Goal: Task Accomplishment & Management: Complete application form

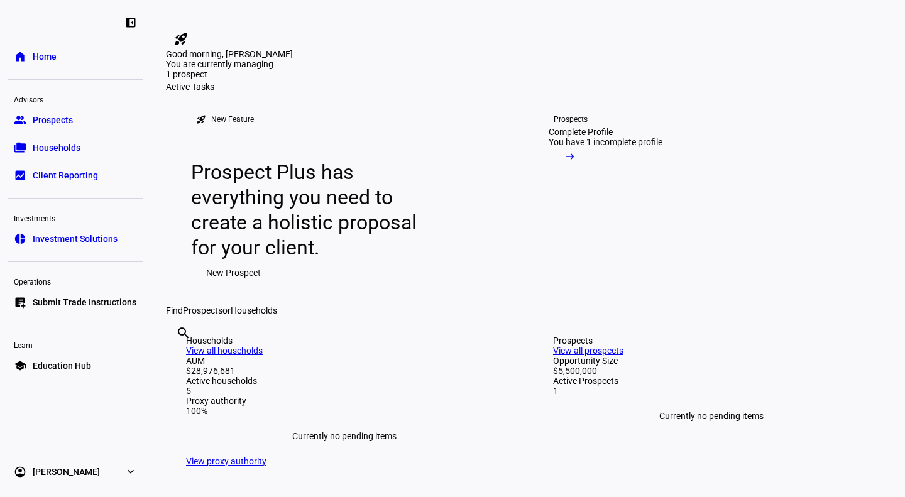
click at [228, 305] on div "rocket_launch New Feature Prospect Plus has everything you need to create a hol…" at bounding box center [345, 199] width 348 height 214
click at [244, 285] on span "New Prospect" at bounding box center [233, 272] width 55 height 25
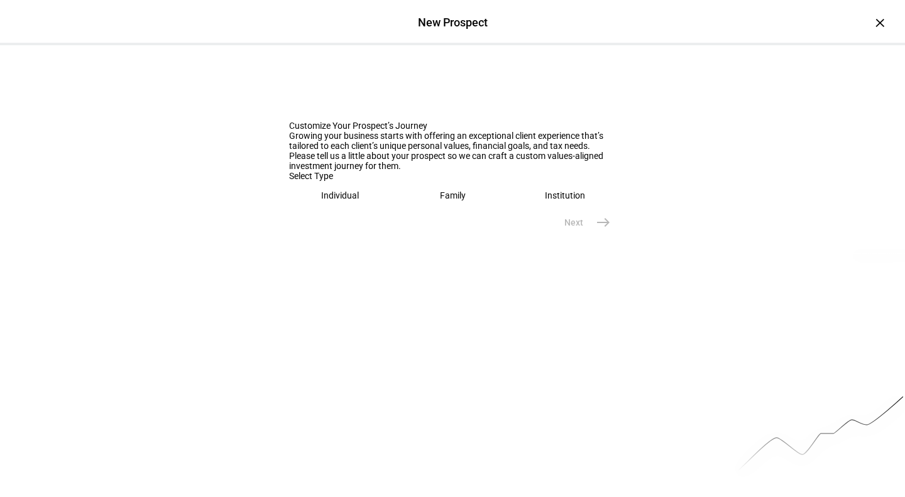
click at [338, 210] on eth-mega-radio-button "Individual" at bounding box center [340, 195] width 102 height 29
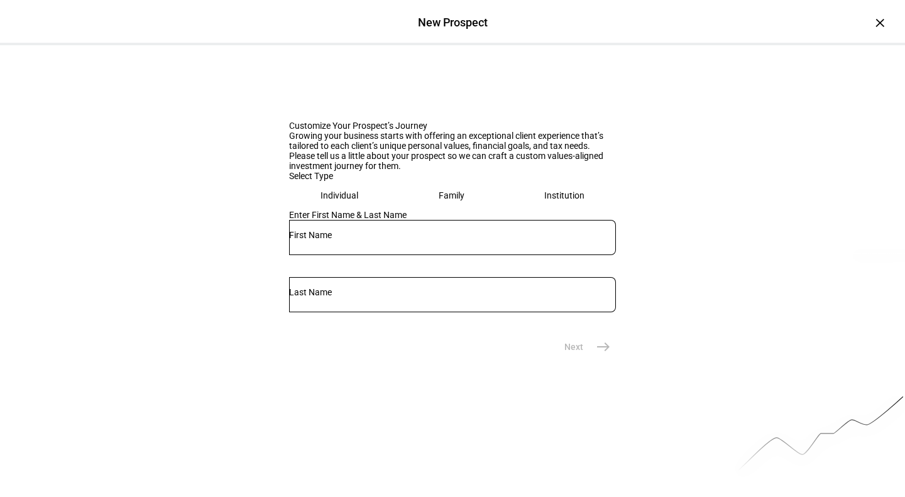
click at [398, 334] on div "Enter First Name & Last Name" at bounding box center [452, 272] width 327 height 124
click at [392, 240] on input "text" at bounding box center [452, 235] width 327 height 10
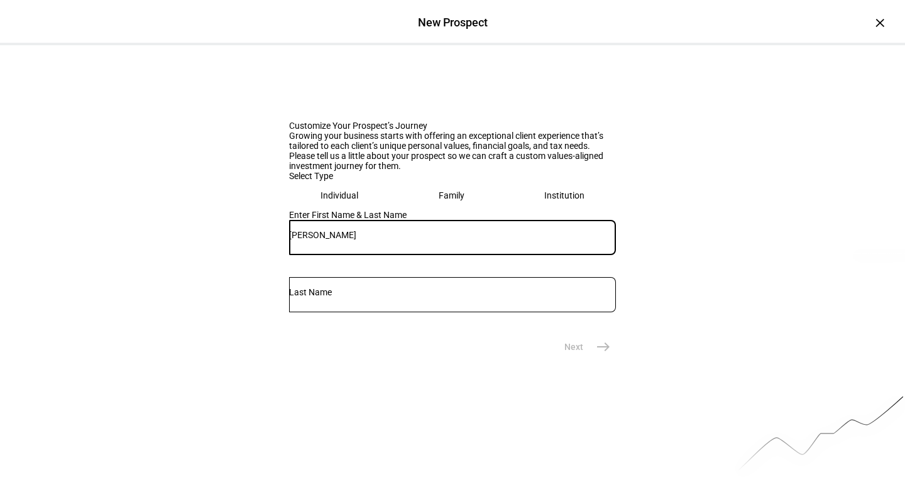
type input "[PERSON_NAME]"
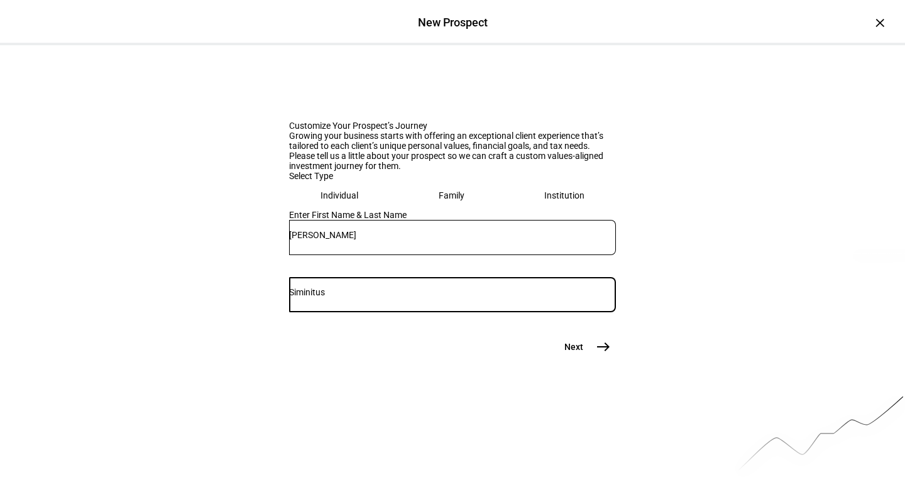
type input "Siminitus"
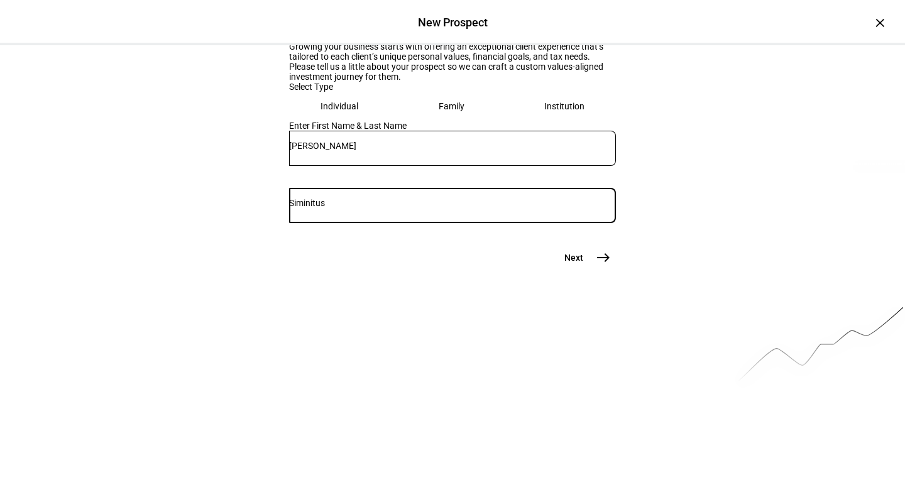
scroll to position [95, 0]
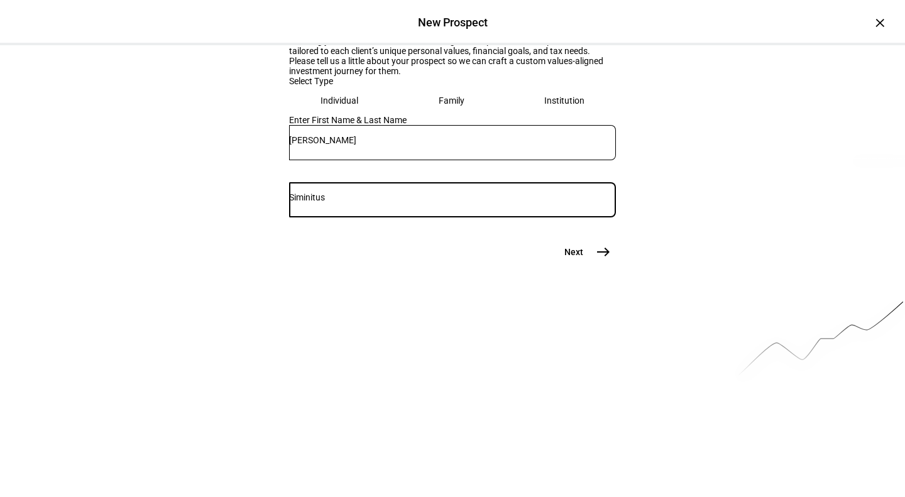
click at [586, 265] on button "Next east" at bounding box center [582, 251] width 67 height 25
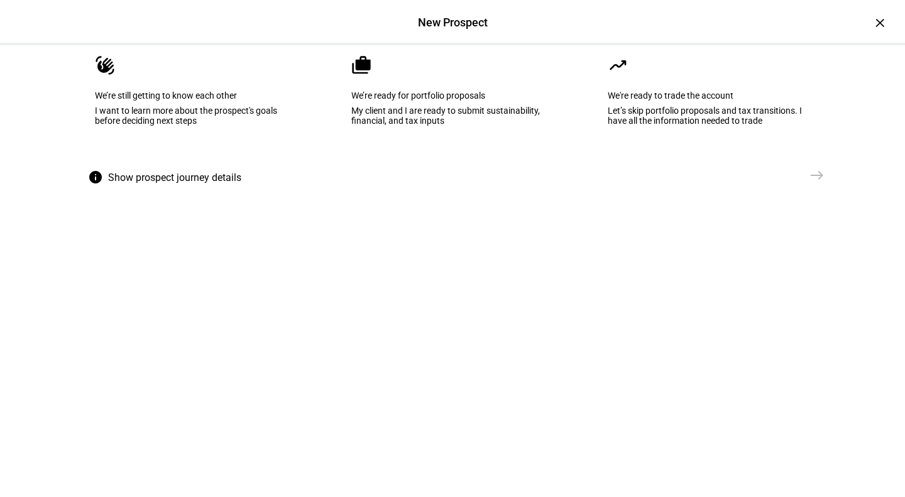
click at [241, 163] on eth-mega-radio-button "waving_hand We’re still getting to know each other I want to learn more about t…" at bounding box center [195, 99] width 241 height 127
click at [815, 183] on mat-icon "east" at bounding box center [817, 175] width 15 height 15
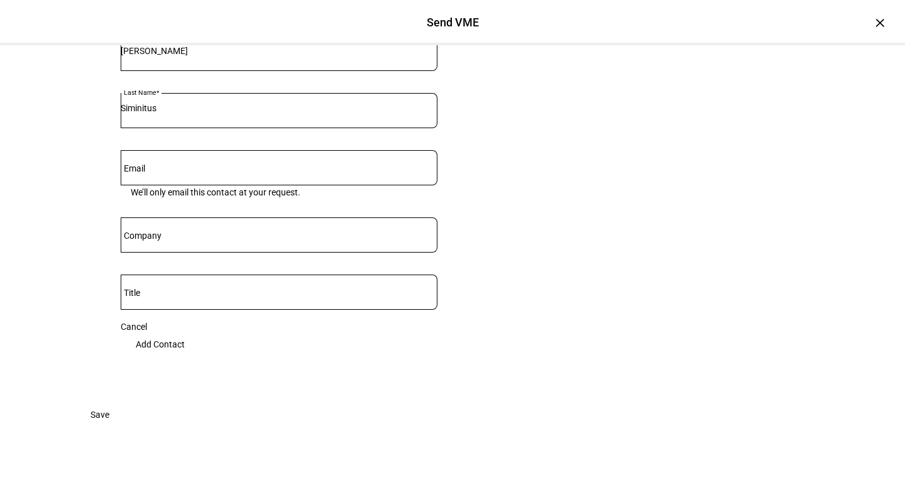
scroll to position [233, 0]
click at [109, 427] on span "Save" at bounding box center [100, 414] width 19 height 25
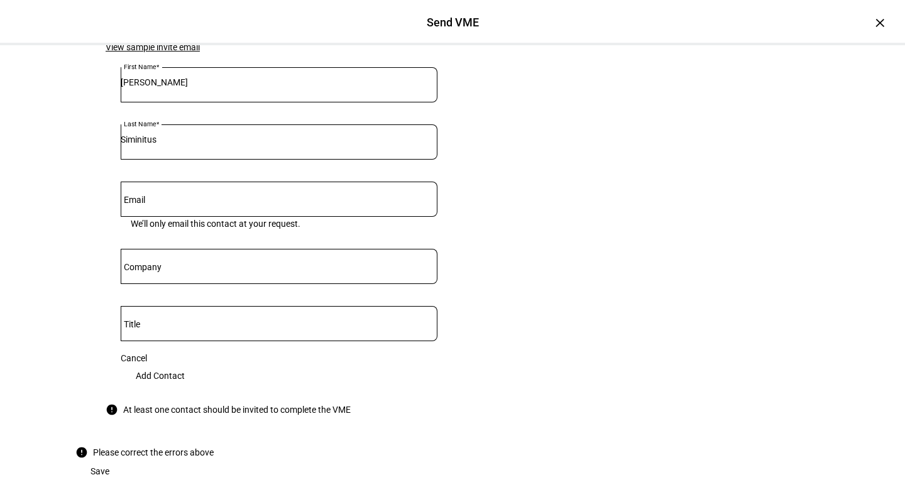
scroll to position [126, 0]
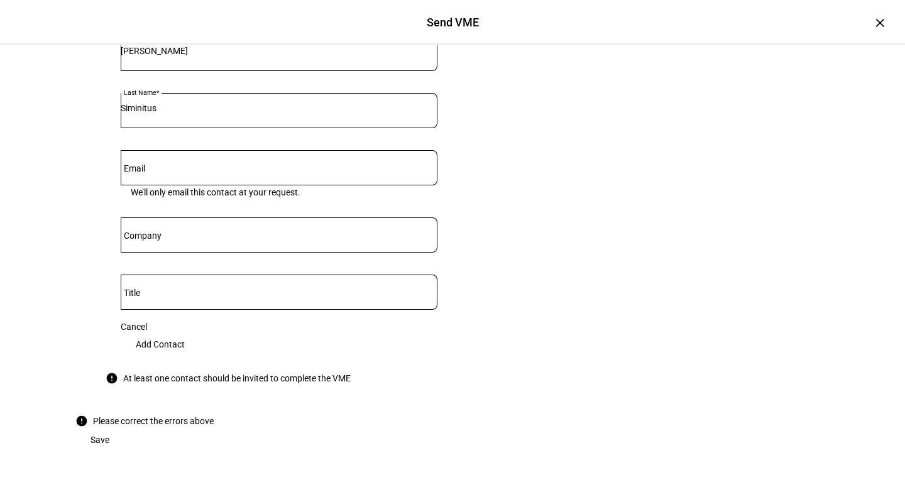
click at [233, 185] on div at bounding box center [279, 167] width 317 height 35
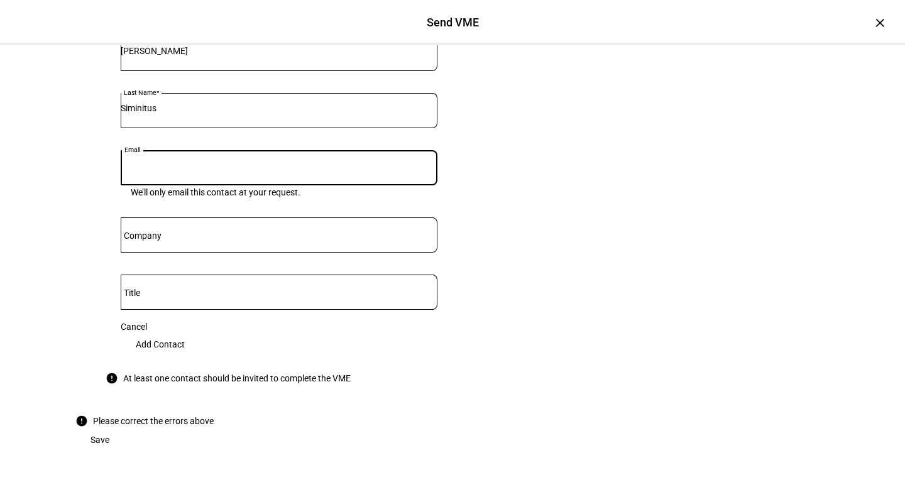
click at [217, 253] on div at bounding box center [279, 234] width 317 height 35
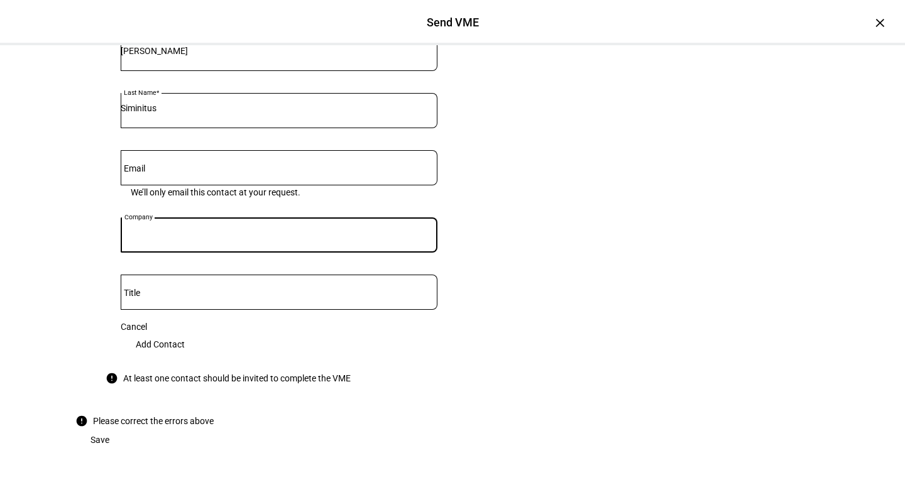
click at [185, 357] on span "Add Contact" at bounding box center [160, 344] width 49 height 25
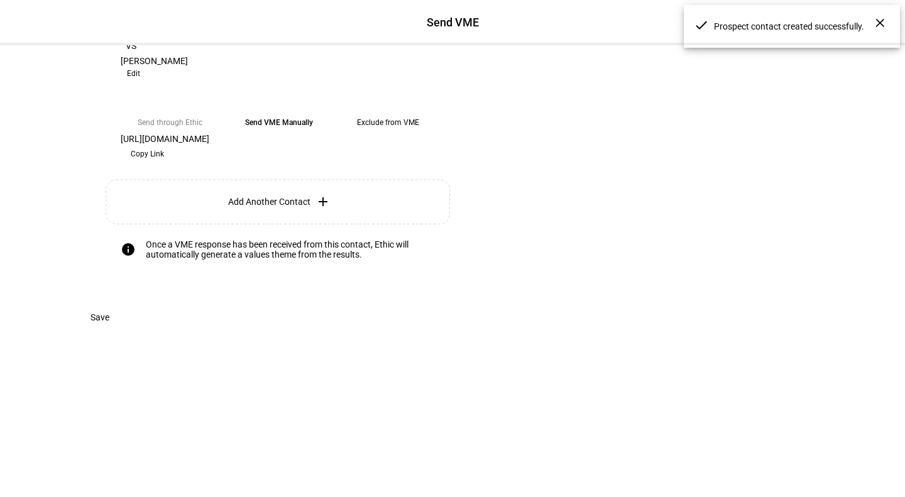
click at [302, 207] on span "Add Another Contact" at bounding box center [269, 202] width 82 height 10
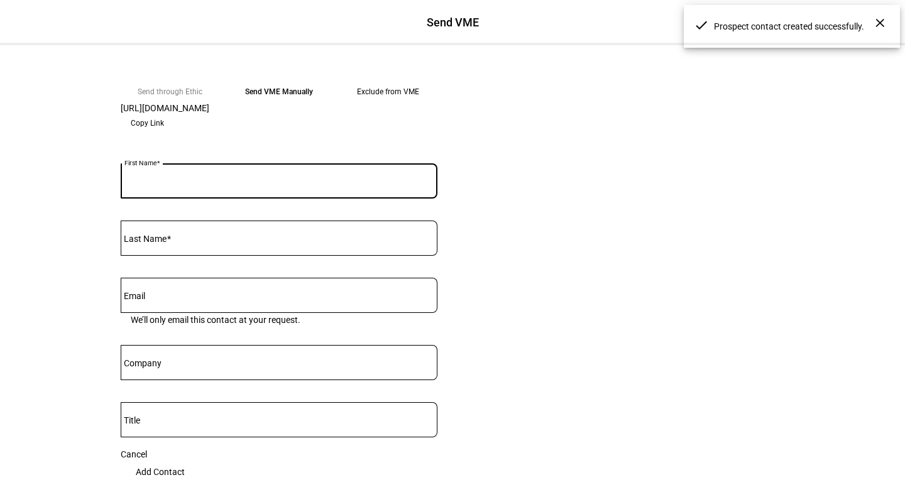
click at [289, 184] on input "First Name" at bounding box center [279, 178] width 317 height 10
type input "S"
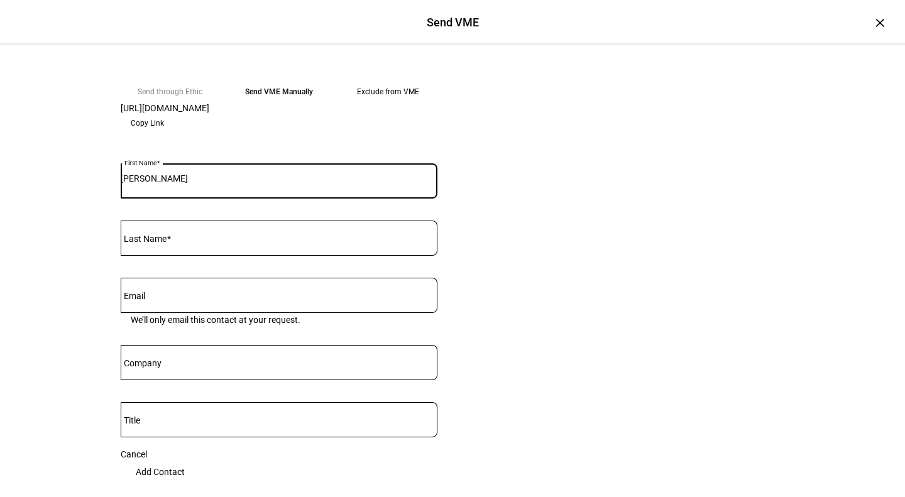
type input "[PERSON_NAME]"
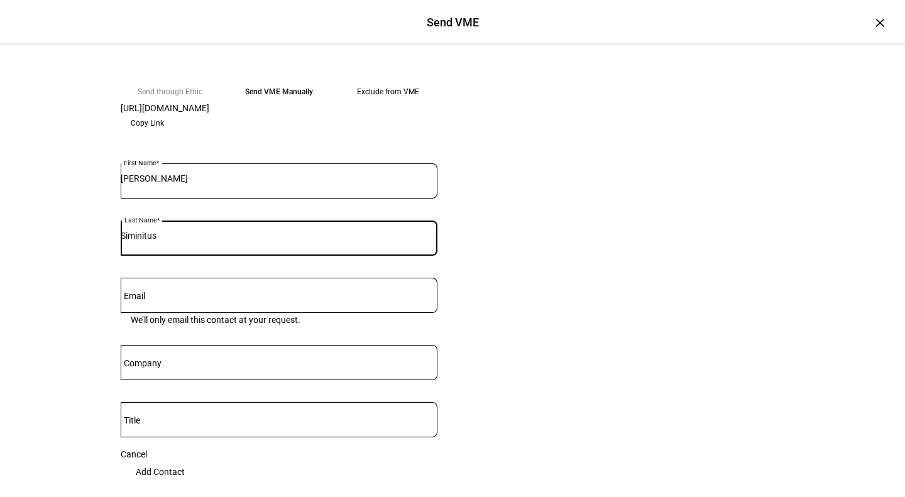
type input "Siminitus"
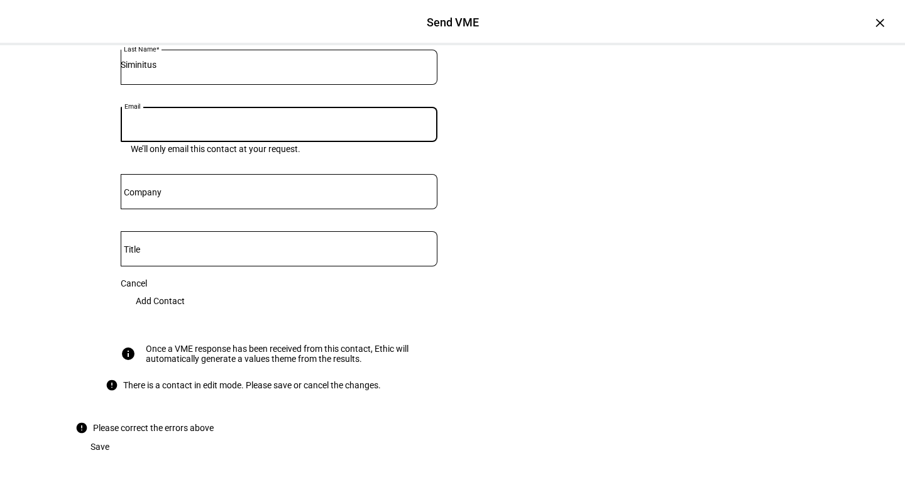
click at [185, 314] on span "Add Contact" at bounding box center [160, 301] width 49 height 25
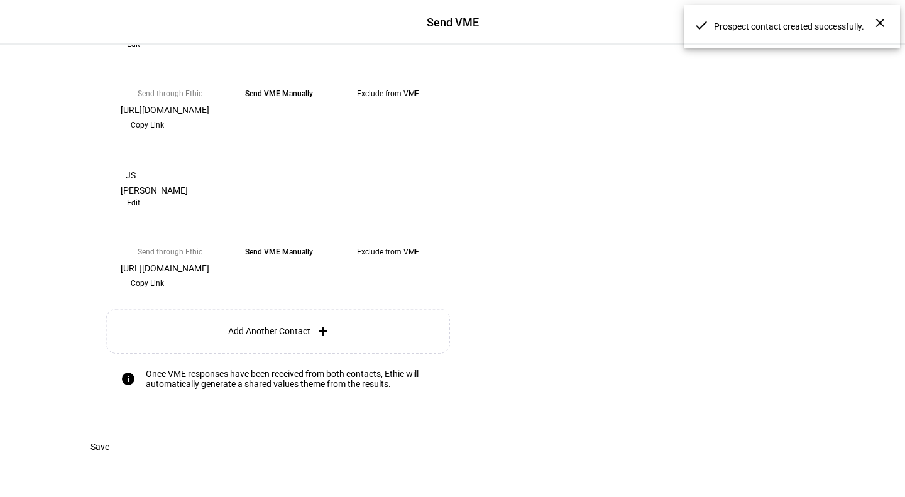
scroll to position [189, 0]
